Goal: Information Seeking & Learning: Learn about a topic

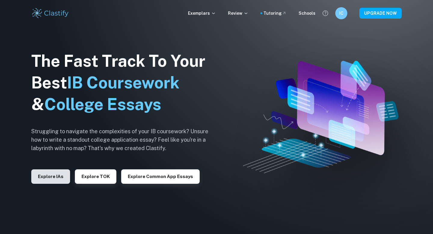
click at [48, 173] on button "Explore IAs" at bounding box center [50, 176] width 39 height 14
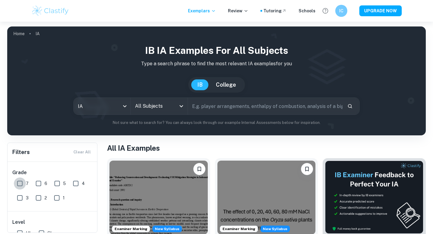
click at [20, 183] on input "7" at bounding box center [20, 183] width 12 height 12
checkbox input "true"
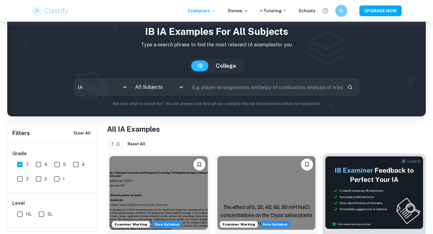
scroll to position [19, 0]
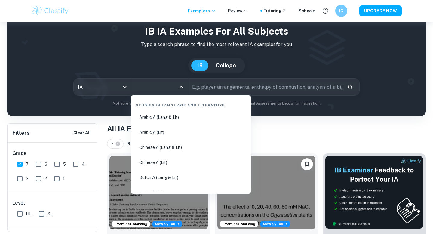
click at [154, 91] on input "All Subjects" at bounding box center [154, 86] width 42 height 11
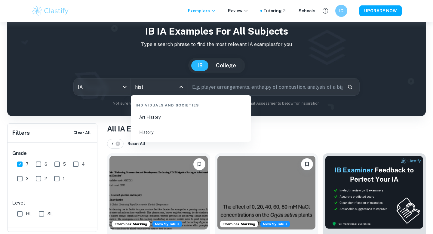
click at [148, 134] on li "History" at bounding box center [190, 132] width 115 height 14
type input "History"
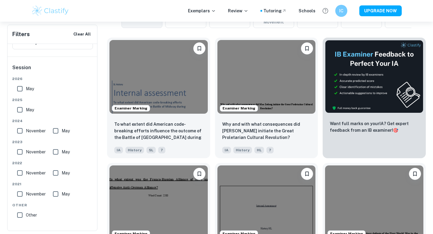
scroll to position [189, 0]
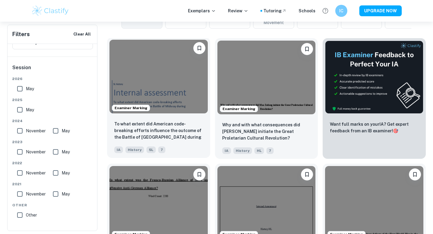
click at [169, 83] on img at bounding box center [158, 77] width 98 height 74
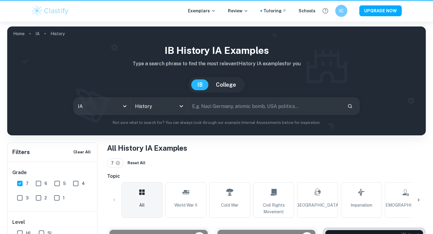
scroll to position [189, 0]
